Goal: Find specific page/section: Find specific page/section

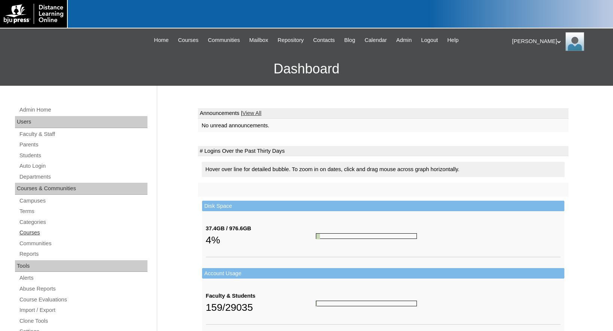
click at [31, 234] on link "Courses" at bounding box center [83, 232] width 129 height 9
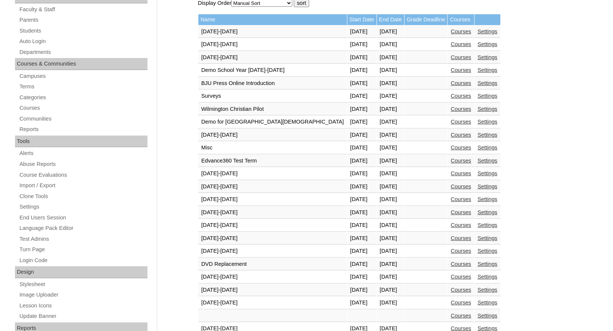
scroll to position [187, 0]
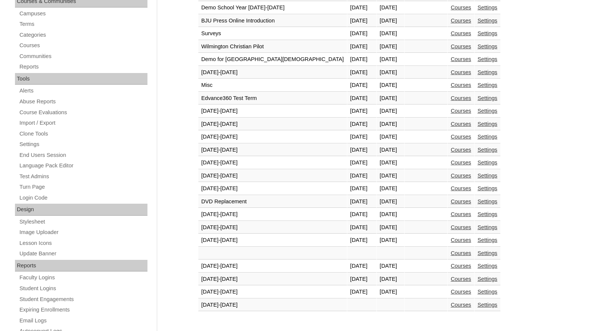
click at [451, 279] on link "Courses" at bounding box center [461, 279] width 21 height 6
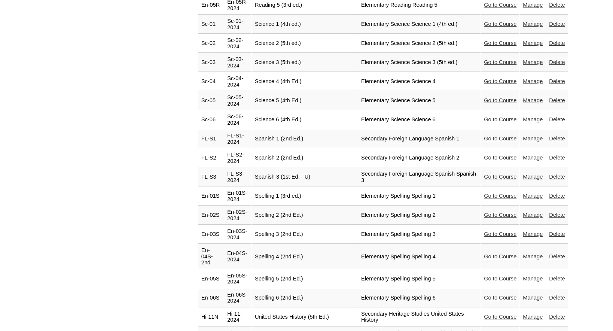
scroll to position [419, 0]
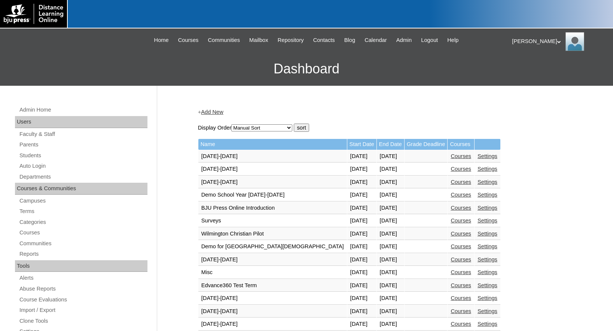
scroll to position [185, 0]
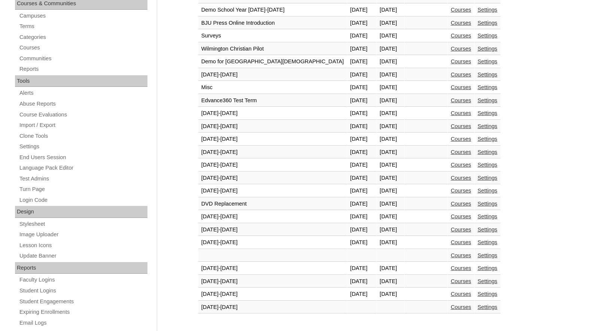
click at [451, 282] on link "Courses" at bounding box center [461, 281] width 21 height 6
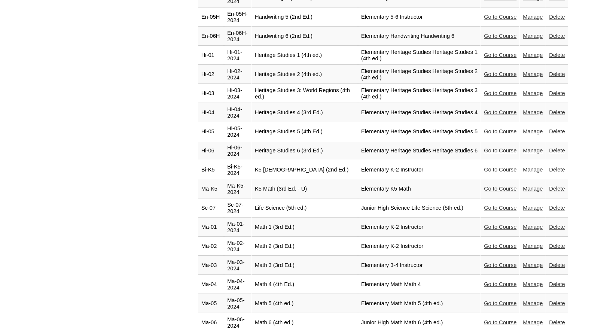
scroll to position [1298, 0]
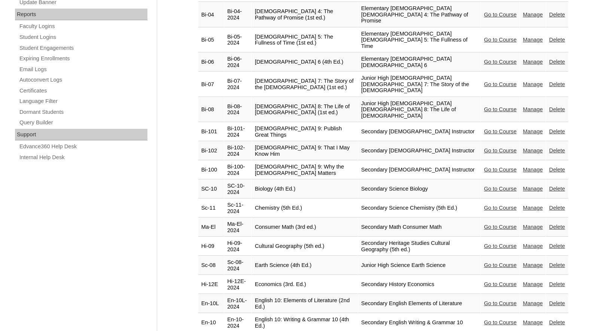
scroll to position [1126, 0]
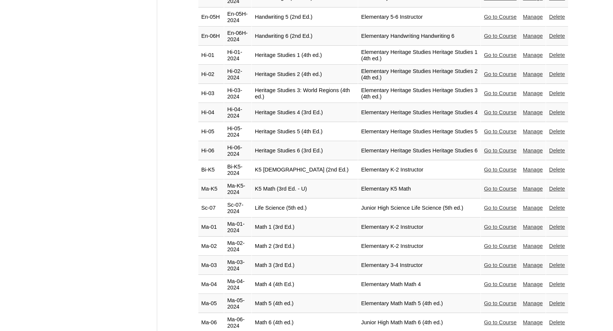
click at [499, 205] on link "Go to Course" at bounding box center [500, 208] width 33 height 6
